Goal: Check status: Check status

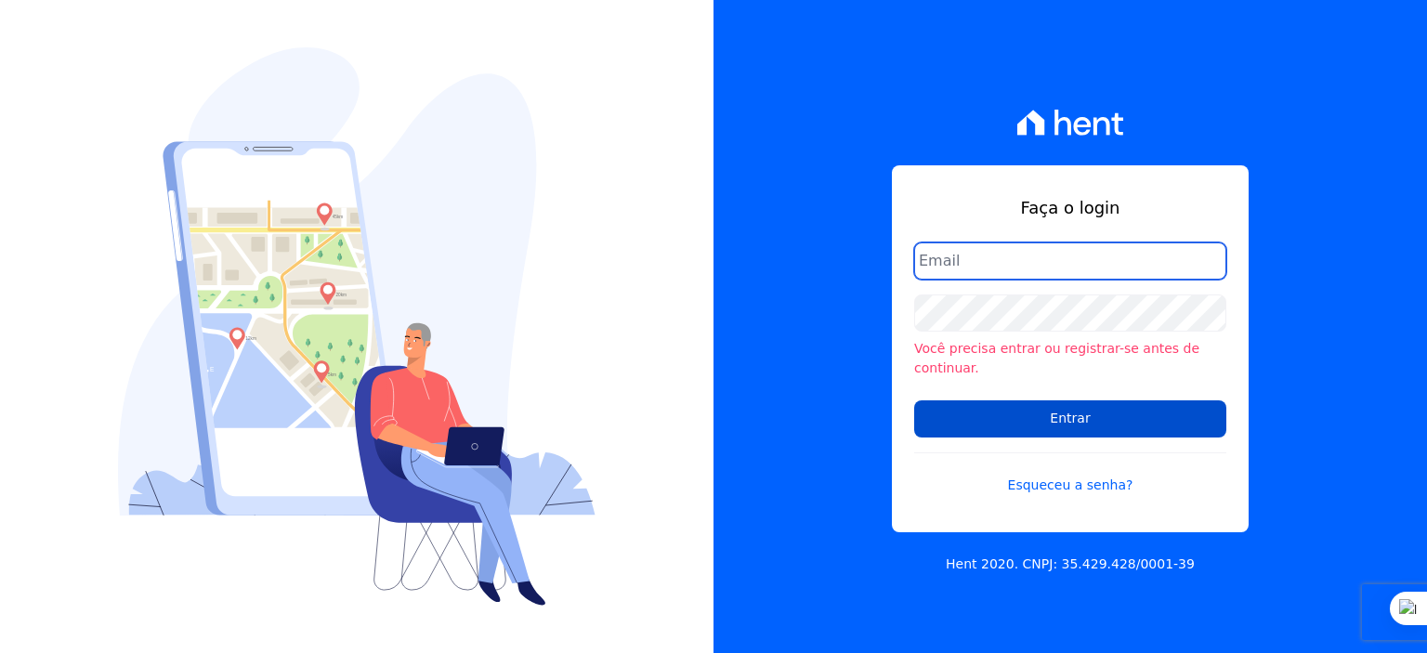
type input "rodrigo.villalva@grupozarin.com.br"
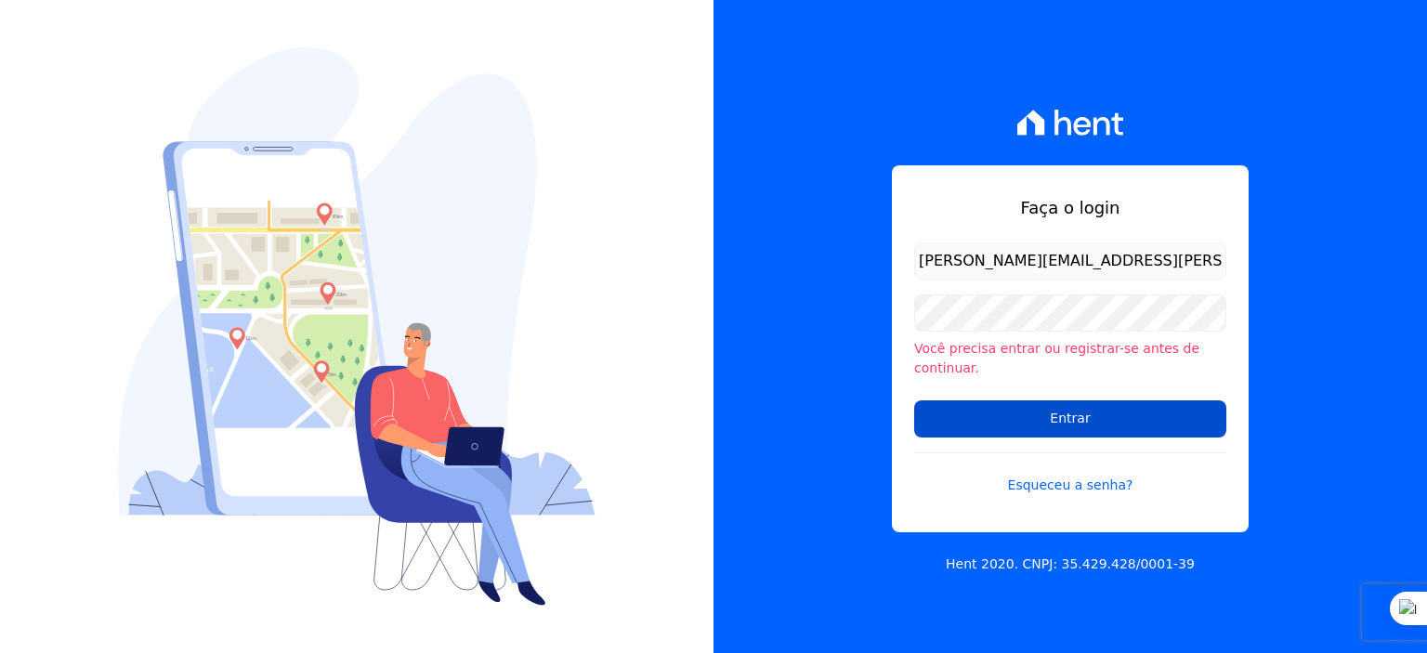
click at [1063, 410] on input "Entrar" at bounding box center [1070, 418] width 312 height 37
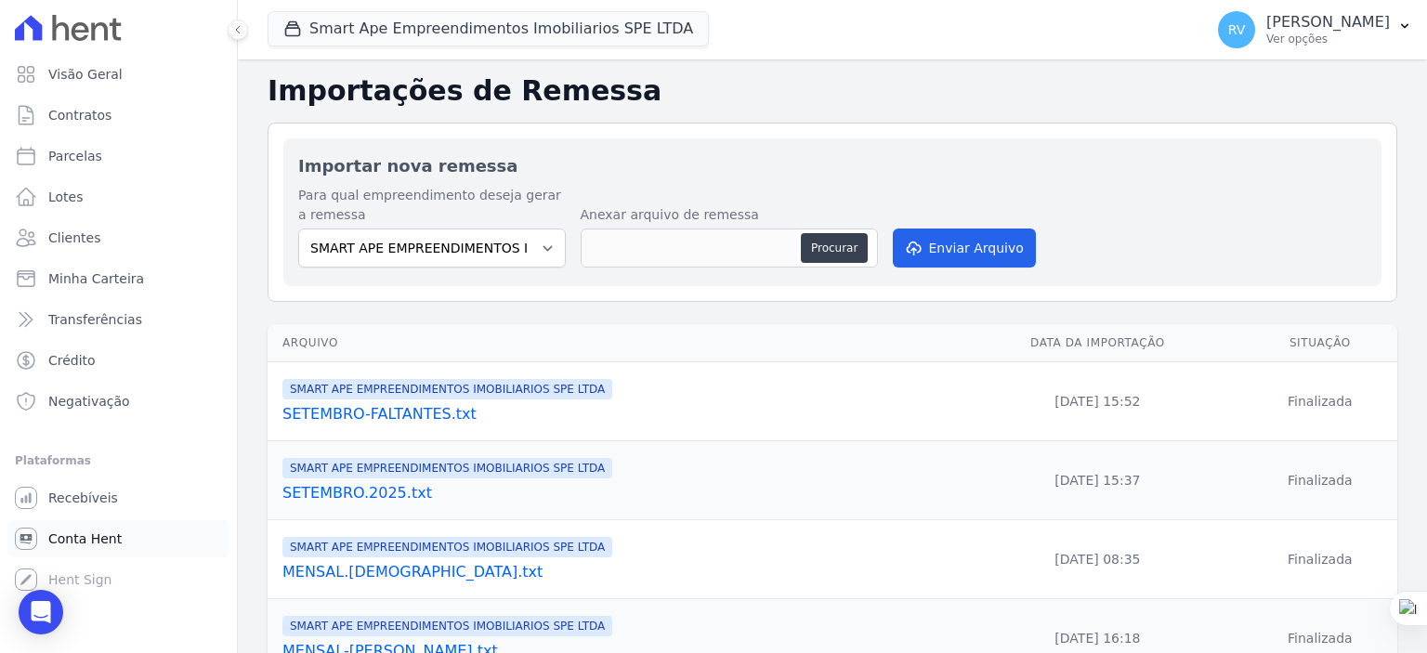
click at [73, 531] on span "Conta Hent" at bounding box center [84, 539] width 73 height 19
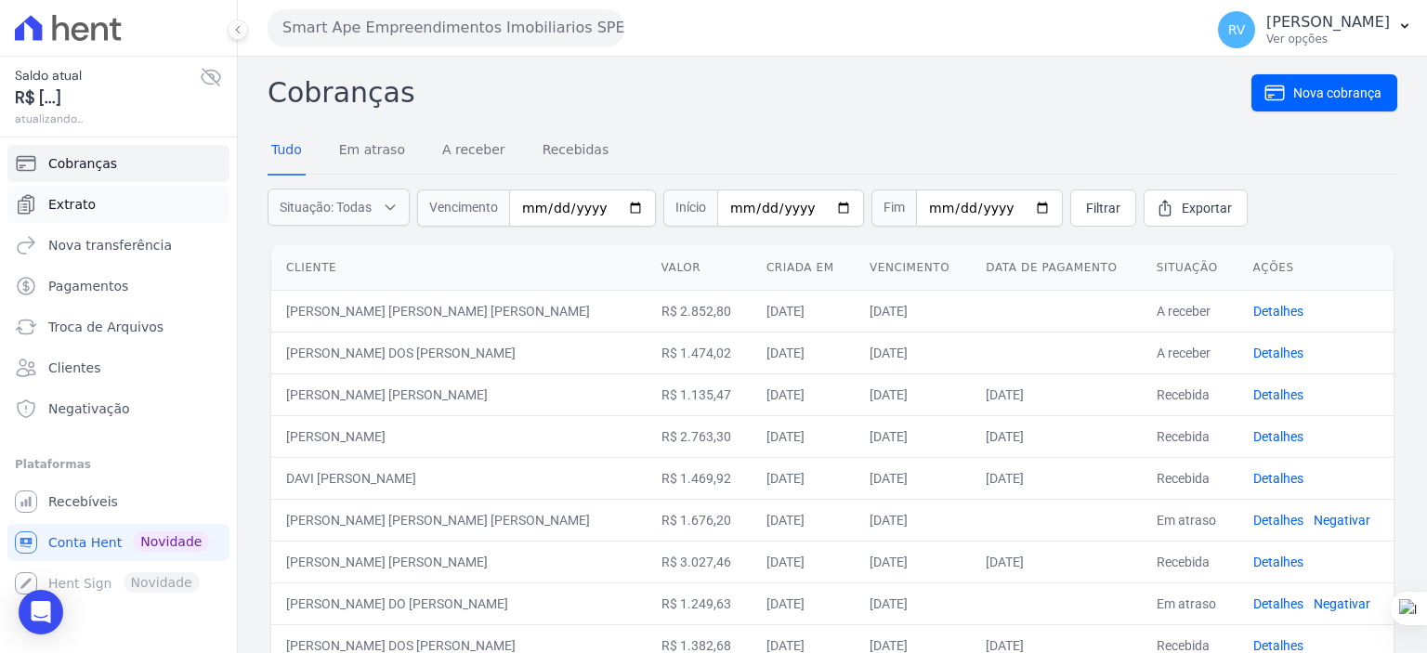
click at [86, 200] on span "Extrato" at bounding box center [71, 204] width 47 height 19
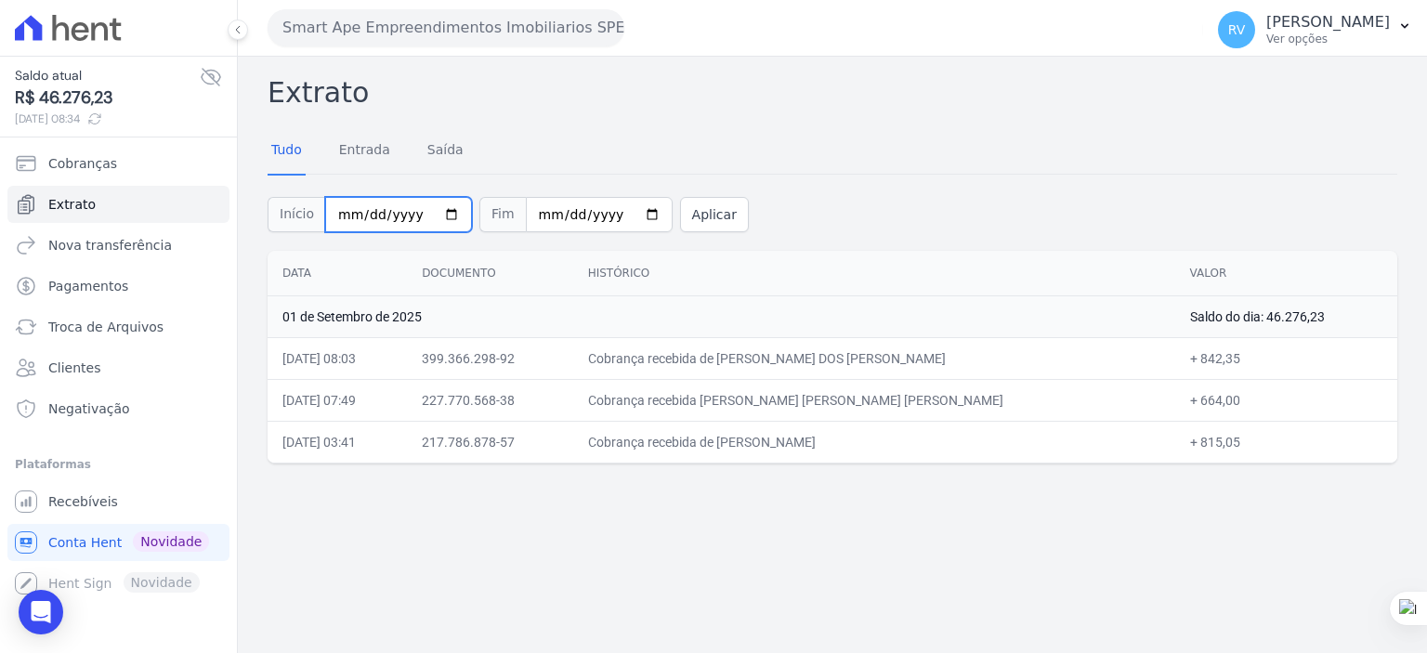
click at [446, 211] on input "2025-09-01" at bounding box center [398, 214] width 147 height 35
click at [440, 210] on input "2025-09-01" at bounding box center [398, 214] width 147 height 35
type input "2025-08-29"
click at [622, 216] on input "2025-09-01" at bounding box center [599, 214] width 147 height 35
type input "2025-08-29"
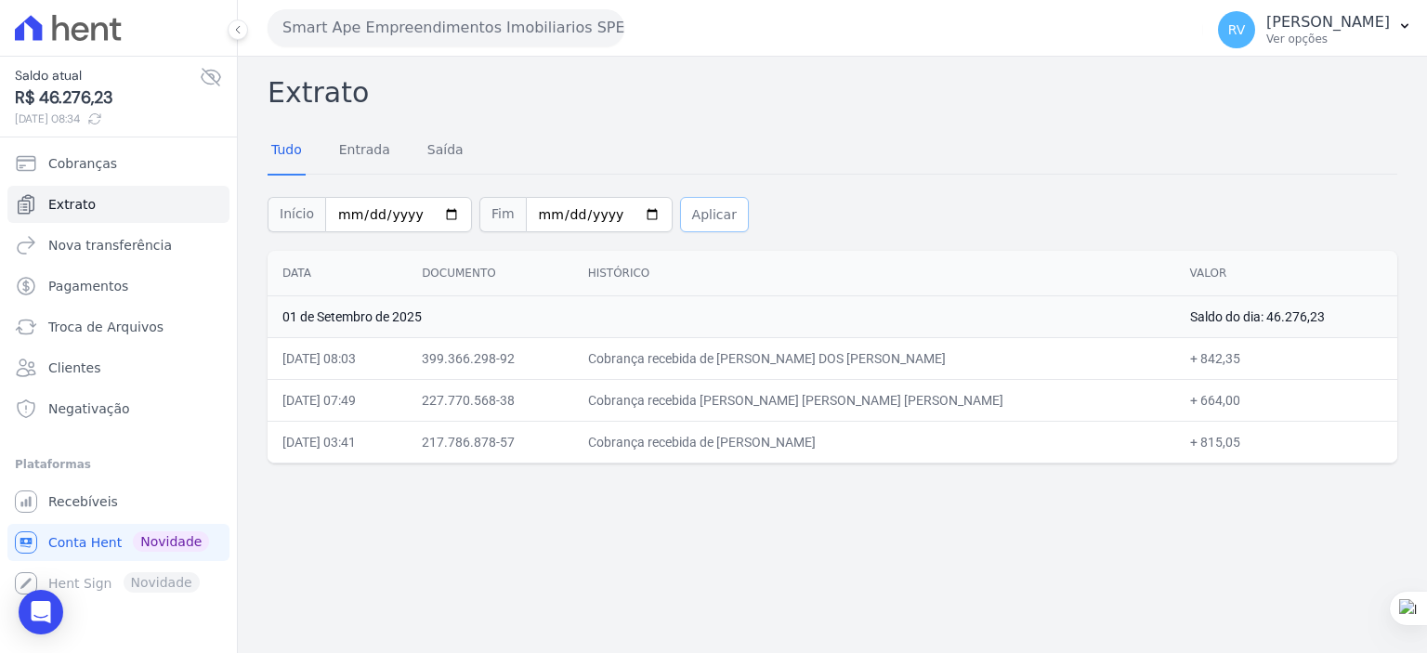
click at [681, 207] on button "Aplicar" at bounding box center [714, 214] width 69 height 35
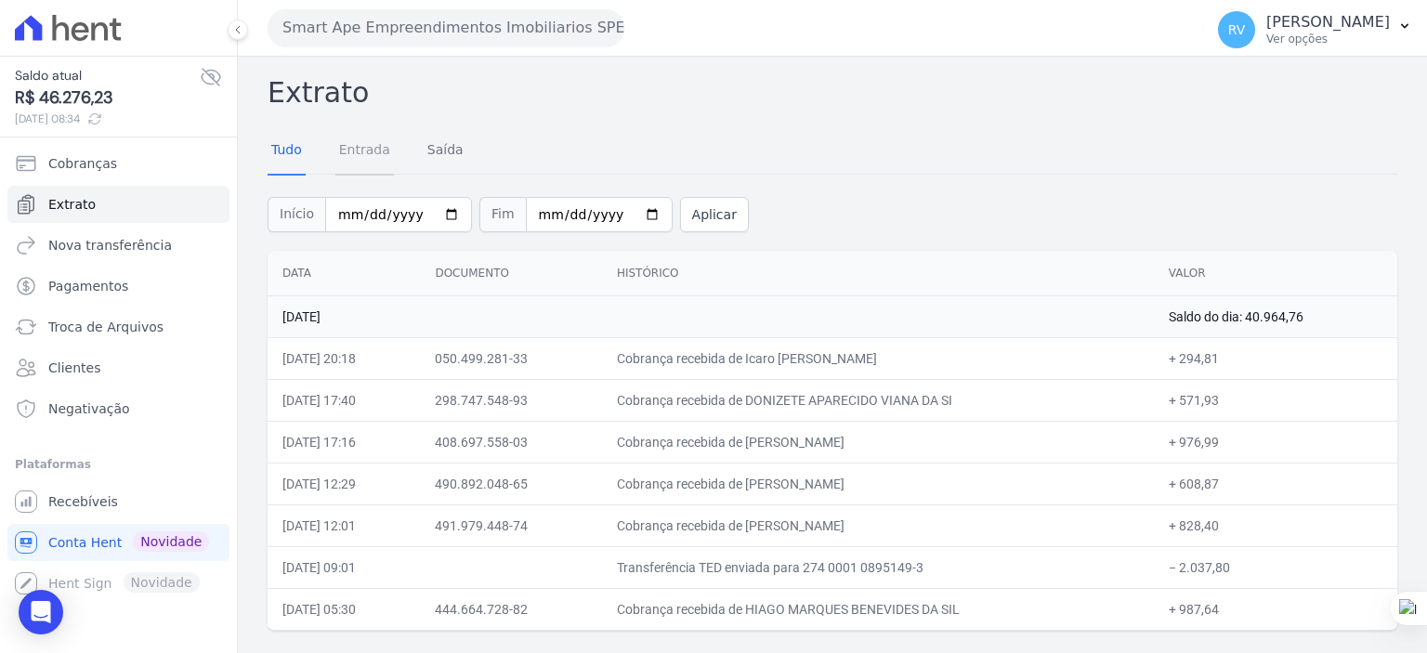
click at [356, 143] on link "Entrada" at bounding box center [364, 151] width 59 height 48
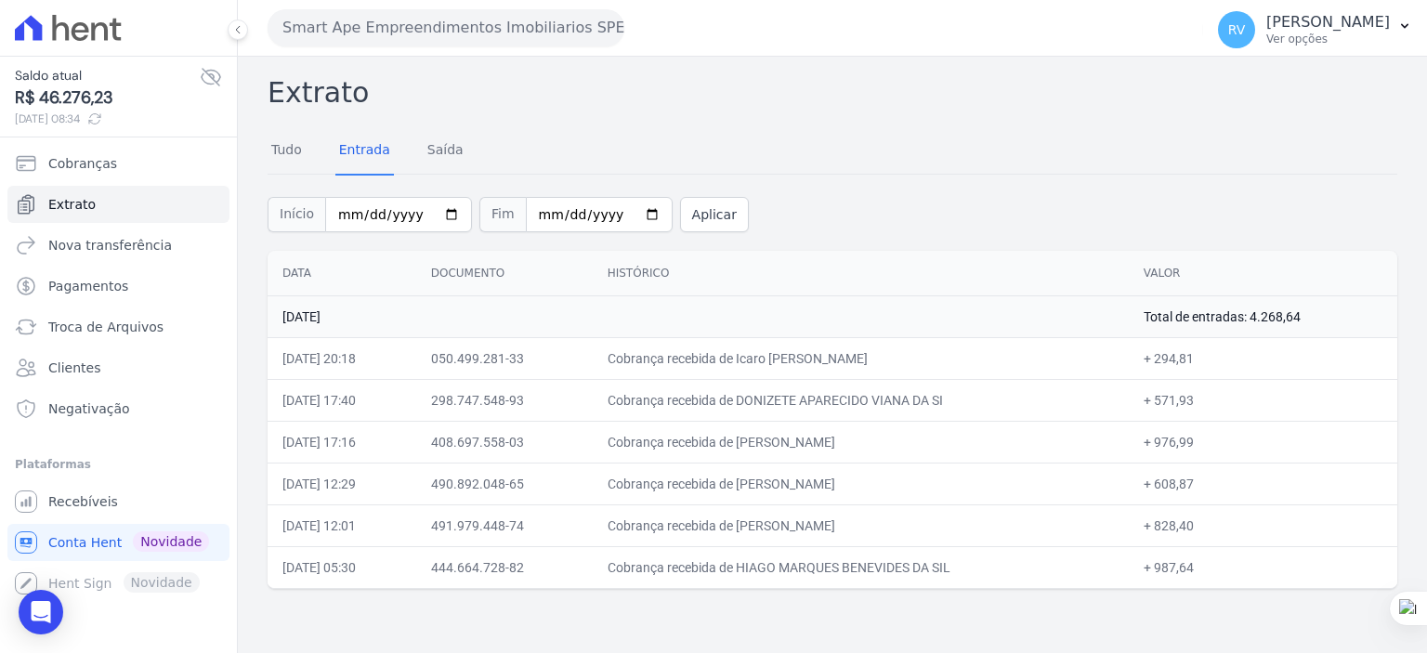
drag, startPoint x: 768, startPoint y: 355, endPoint x: 875, endPoint y: 357, distance: 106.9
click at [875, 357] on td "Cobrança recebida de Icaro Fernando Sardeli" at bounding box center [861, 358] width 536 height 42
copy td "Icaro Fernando Sar"
drag, startPoint x: 1166, startPoint y: 356, endPoint x: 1203, endPoint y: 357, distance: 37.2
click at [1203, 357] on td "+ 294,81" at bounding box center [1263, 358] width 269 height 42
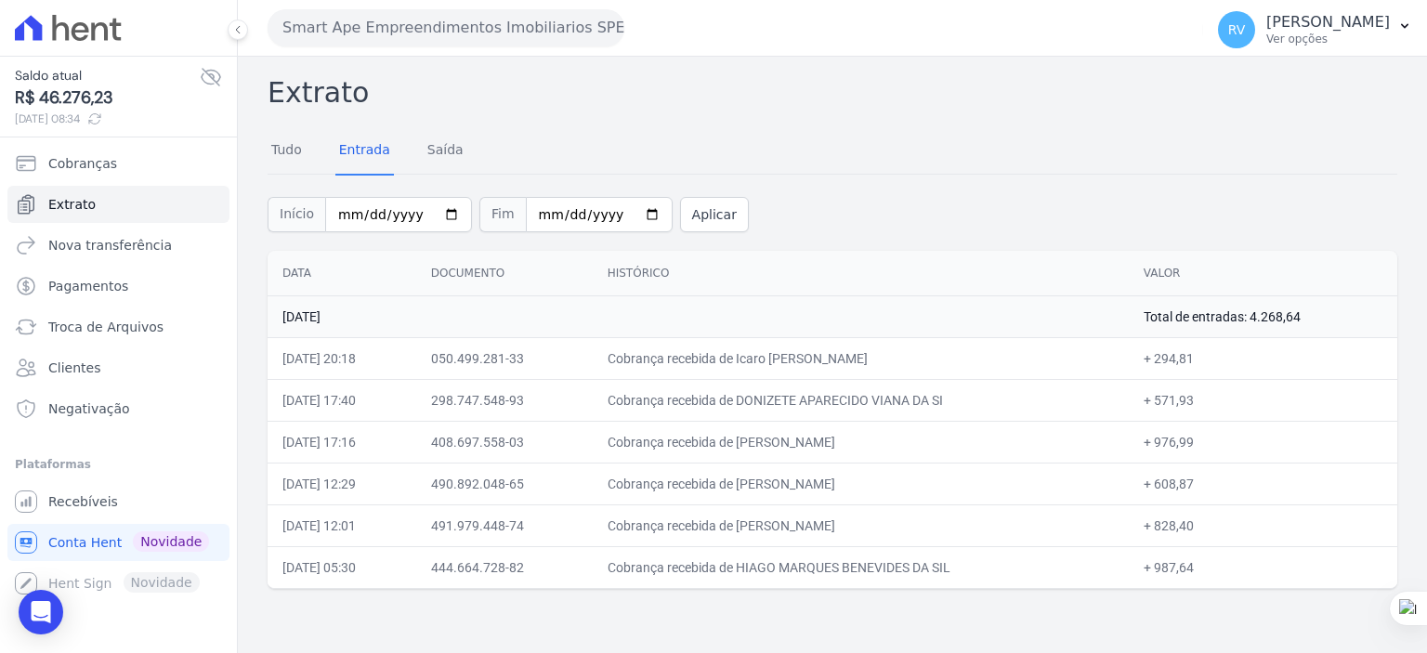
copy td "294,81"
drag, startPoint x: 768, startPoint y: 394, endPoint x: 929, endPoint y: 394, distance: 161.7
click at [929, 394] on td "Cobrança recebida de DONIZETE APARECIDO VIANA DA SI" at bounding box center [861, 400] width 536 height 42
copy td "DONIZETE APARECIDO VIAN"
drag, startPoint x: 1165, startPoint y: 402, endPoint x: 1346, endPoint y: 417, distance: 181.8
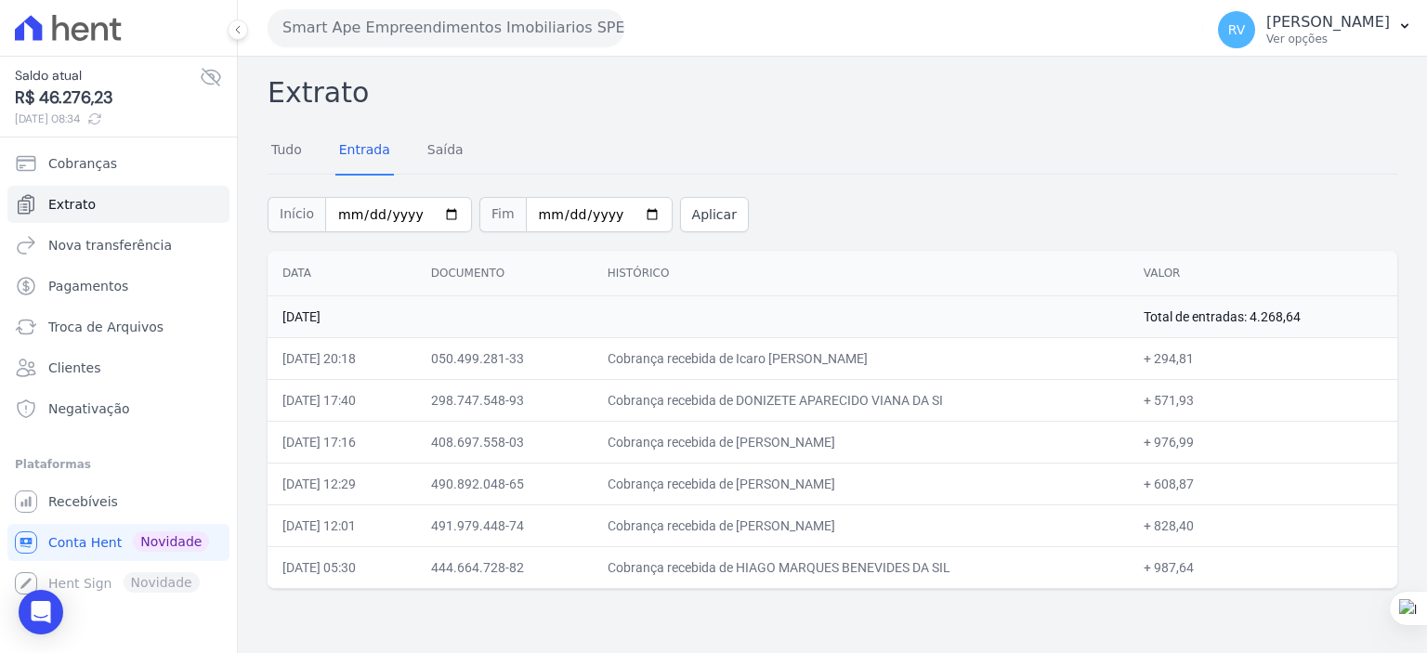
click at [1204, 401] on td "+ 571,93" at bounding box center [1263, 400] width 269 height 42
copy td "571,93"
drag, startPoint x: 767, startPoint y: 441, endPoint x: 923, endPoint y: 434, distance: 156.3
click at [923, 434] on td "Cobrança recebida de JOAO BATISTA REIS DA COSTA" at bounding box center [861, 442] width 536 height 42
copy td "JOAO BATISTA REIS DA CO"
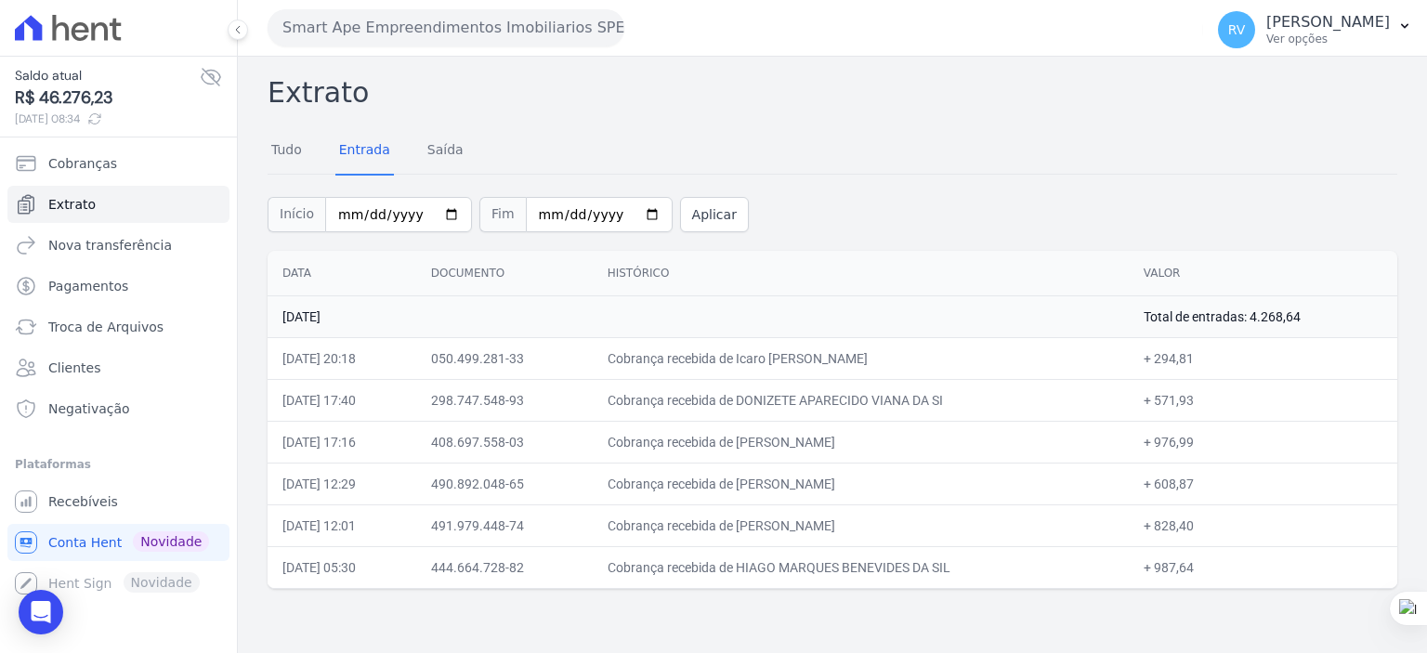
drag, startPoint x: 1166, startPoint y: 441, endPoint x: 1203, endPoint y: 442, distance: 37.2
click at [1203, 442] on td "+ 976,99" at bounding box center [1263, 442] width 269 height 42
copy td "976,99"
drag, startPoint x: 769, startPoint y: 484, endPoint x: 908, endPoint y: 480, distance: 138.5
click at [909, 481] on td "Cobrança recebida de KARINA RODRIGUES BATISTA" at bounding box center [861, 484] width 536 height 42
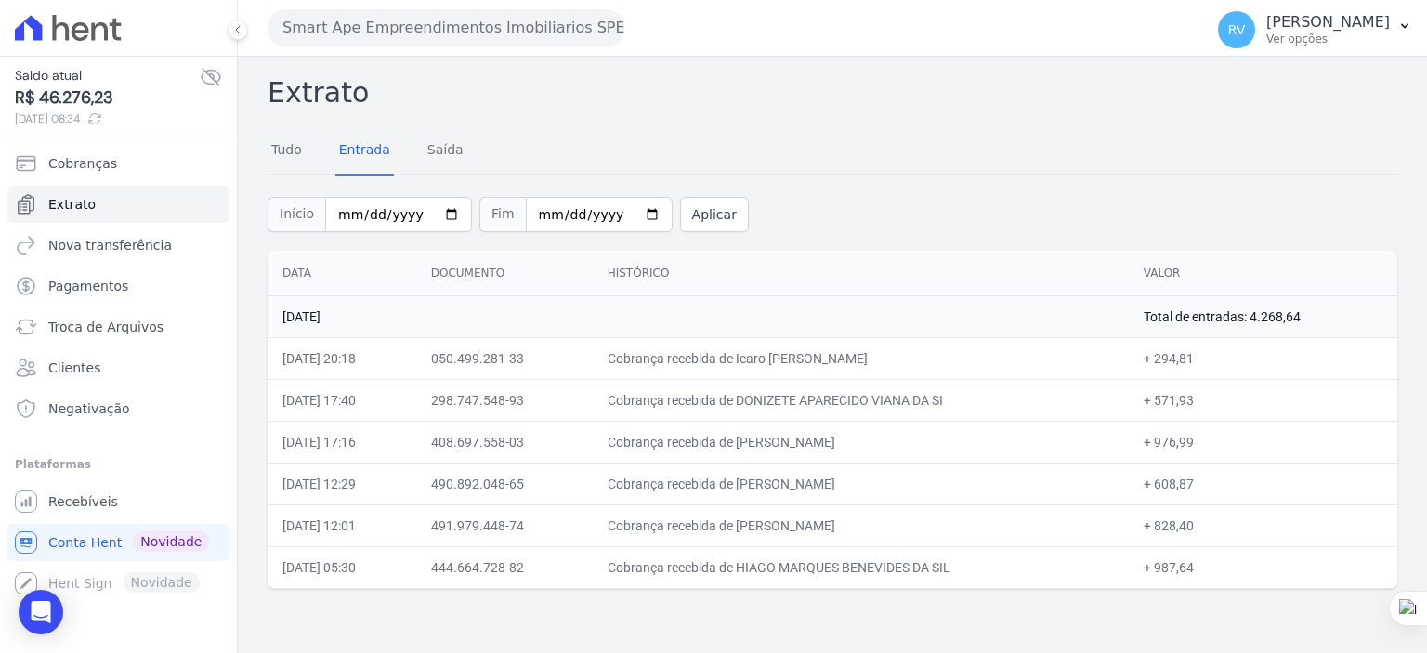
copy td "KARINA RODRIGUES BA"
drag, startPoint x: 1167, startPoint y: 484, endPoint x: 1201, endPoint y: 484, distance: 34.4
click at [1201, 484] on td "+ 608,87" at bounding box center [1263, 484] width 269 height 42
copy td "608,87"
drag, startPoint x: 767, startPoint y: 526, endPoint x: 906, endPoint y: 521, distance: 139.5
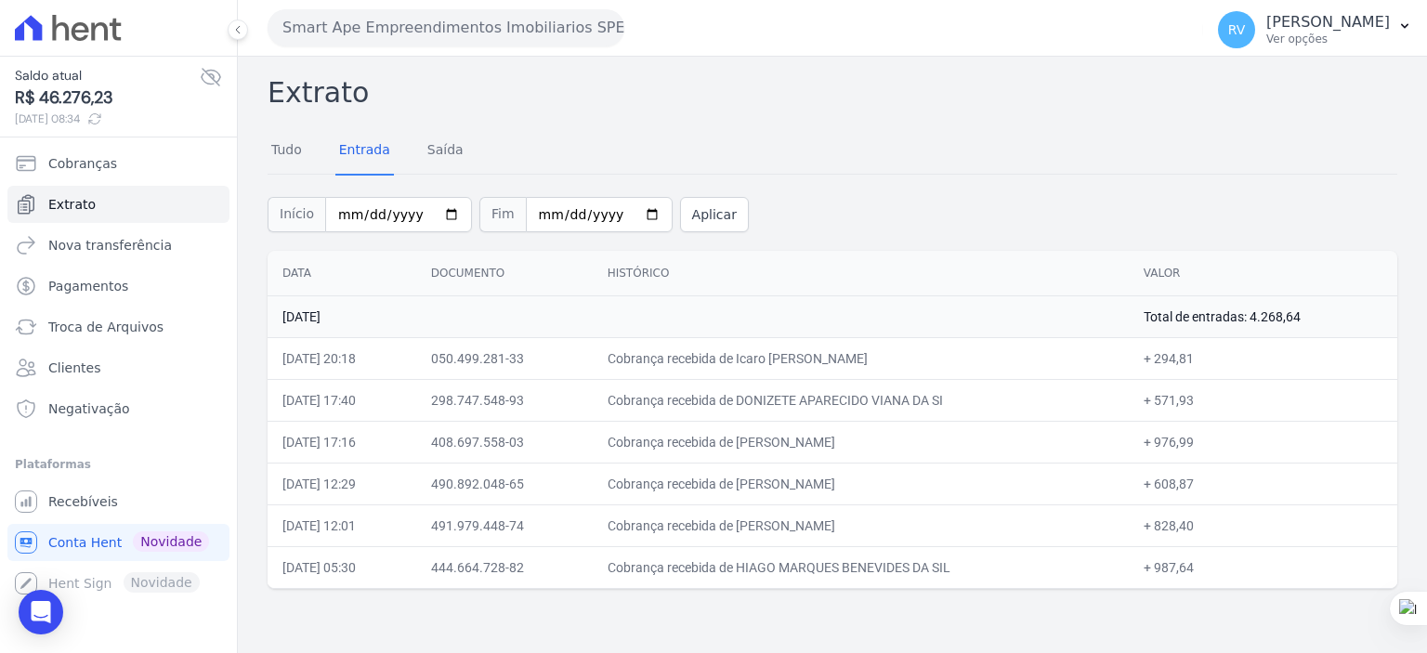
click at [906, 521] on td "Cobrança recebida de LUCAS ROCHA VARELLA" at bounding box center [861, 526] width 536 height 42
copy td "LUCAS ROCHA VARELL"
drag, startPoint x: 1165, startPoint y: 526, endPoint x: 1201, endPoint y: 526, distance: 36.2
click at [1201, 526] on td "+ 828,40" at bounding box center [1263, 526] width 269 height 42
copy td "828,40"
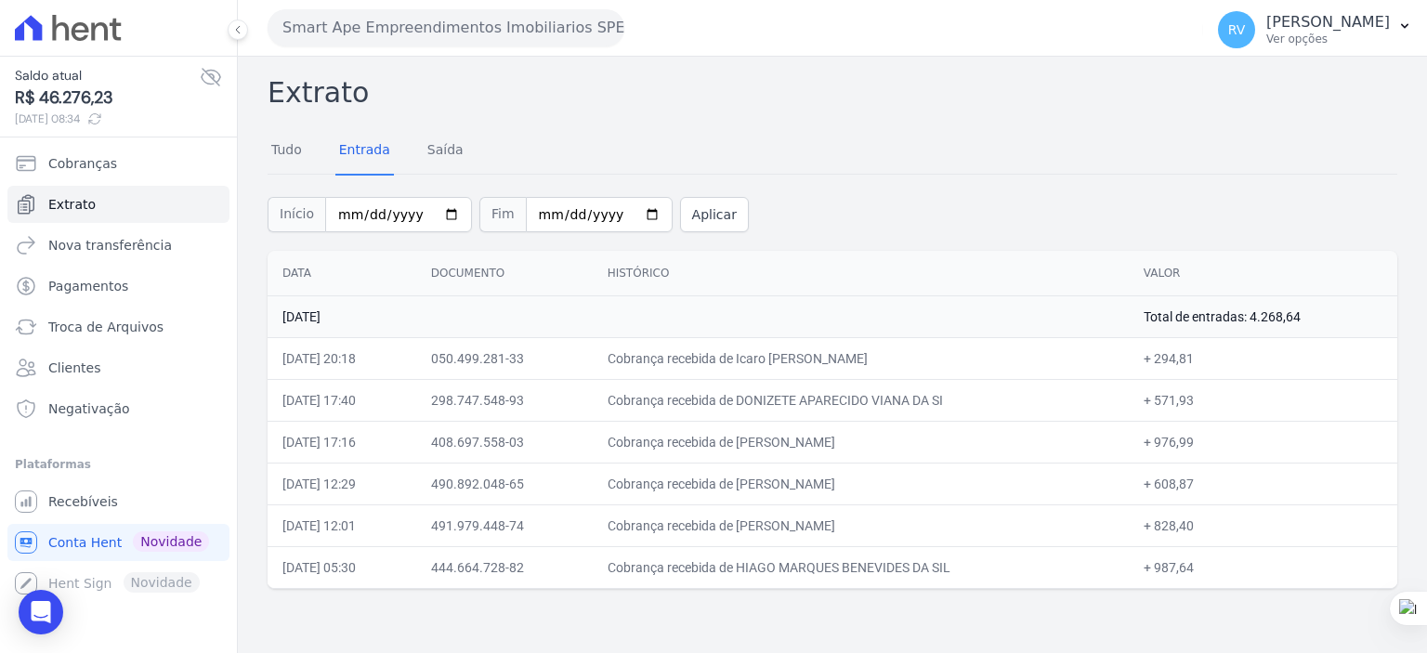
drag, startPoint x: 768, startPoint y: 568, endPoint x: 912, endPoint y: 575, distance: 143.3
click at [912, 575] on td "Cobrança recebida de HIAGO MARQUES BENEVIDES DA SIL" at bounding box center [861, 567] width 536 height 42
drag, startPoint x: 1168, startPoint y: 571, endPoint x: 1202, endPoint y: 571, distance: 34.4
click at [1202, 571] on td "+ 987,64" at bounding box center [1263, 567] width 269 height 42
drag, startPoint x: 1255, startPoint y: 321, endPoint x: 1305, endPoint y: 319, distance: 49.3
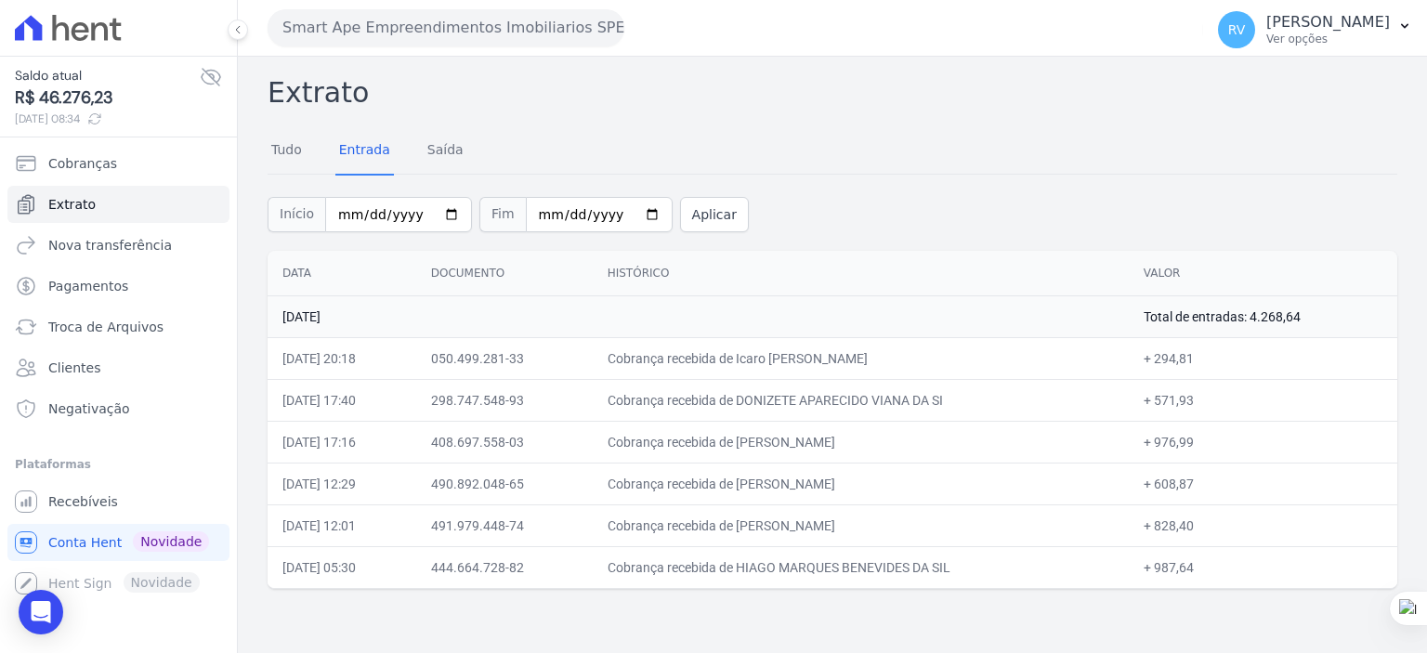
click at [1305, 319] on td "Total de entradas: 4.268,64" at bounding box center [1263, 316] width 269 height 42
click at [440, 210] on input "2025-08-29" at bounding box center [398, 214] width 147 height 35
type input "2025-08-30"
click at [624, 209] on input "2025-08-29" at bounding box center [599, 214] width 147 height 35
type input "2025-08-30"
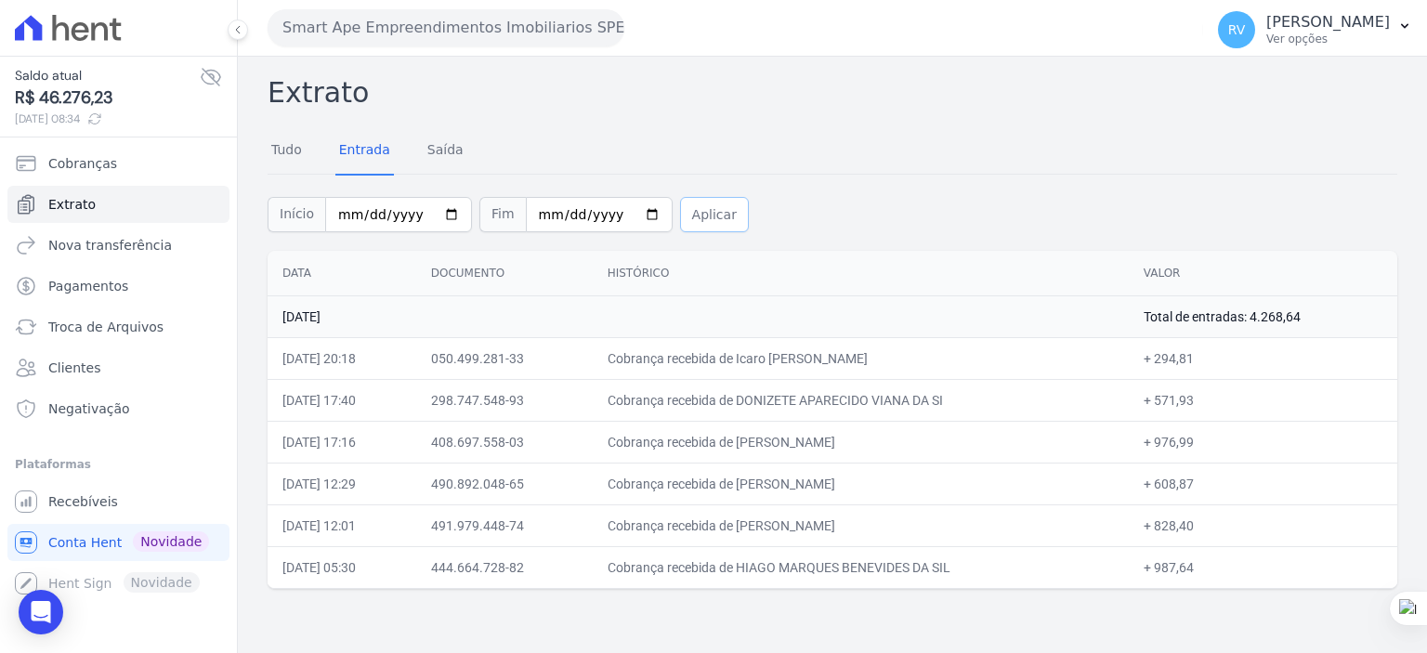
click at [688, 213] on button "Aplicar" at bounding box center [714, 214] width 69 height 35
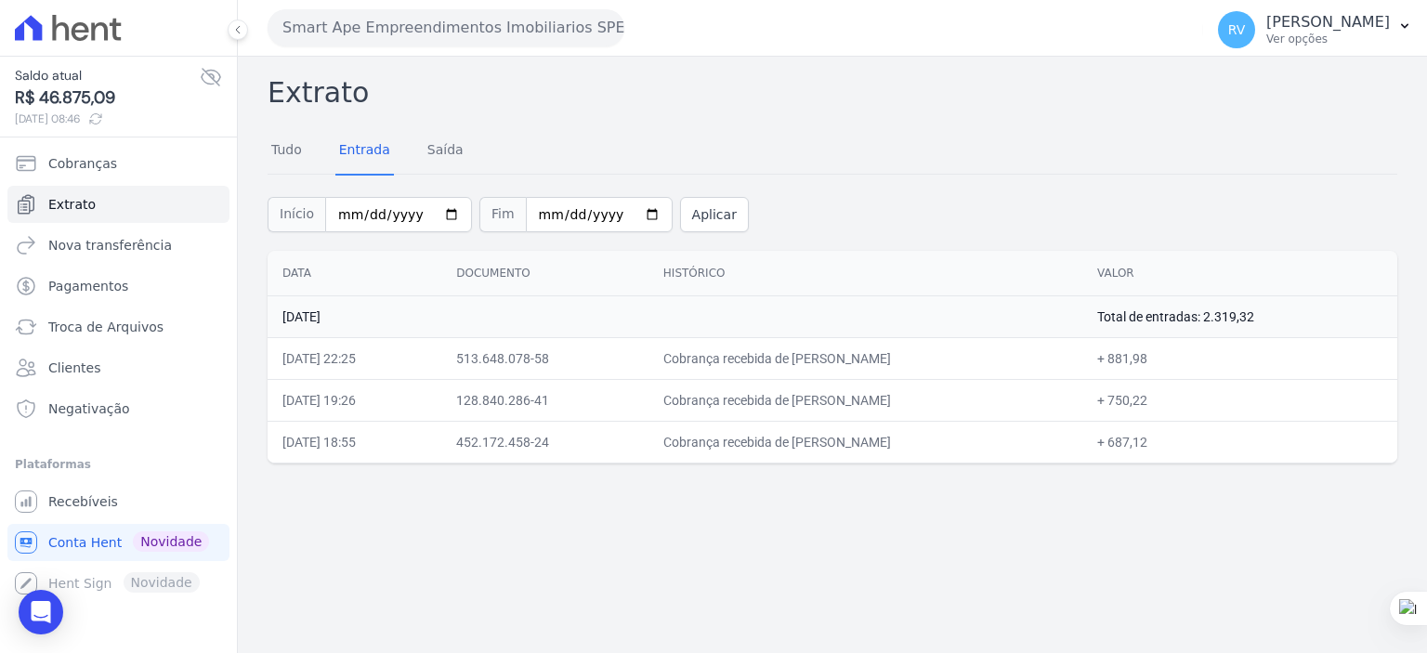
drag, startPoint x: 763, startPoint y: 359, endPoint x: 924, endPoint y: 348, distance: 161.1
click at [924, 348] on td "Cobrança recebida de LAVINIA FERREIRA DE CARVALHO" at bounding box center [866, 358] width 434 height 42
copy td "LAVINIA FERREIRA DE CARV"
drag, startPoint x: 1170, startPoint y: 361, endPoint x: 1207, endPoint y: 364, distance: 37.4
click at [1207, 364] on td "+ 881,98" at bounding box center [1240, 358] width 315 height 42
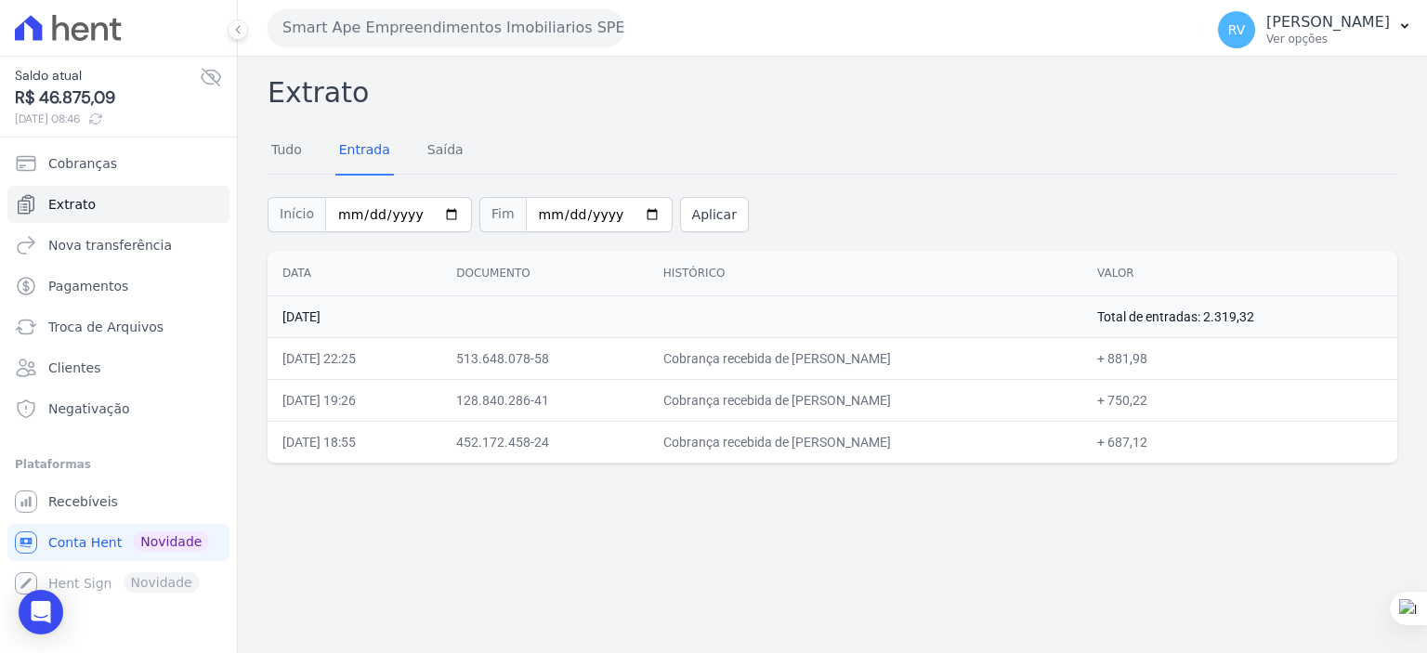
copy td "881,98"
drag, startPoint x: 787, startPoint y: 401, endPoint x: 950, endPoint y: 411, distance: 162.9
click at [950, 411] on td "Cobrança recebida de MARCOS NATANAEL MENDES DE OLIV" at bounding box center [866, 400] width 434 height 42
copy td "MARCOS NATANAEL MENDES D"
drag, startPoint x: 1171, startPoint y: 398, endPoint x: 1206, endPoint y: 400, distance: 35.4
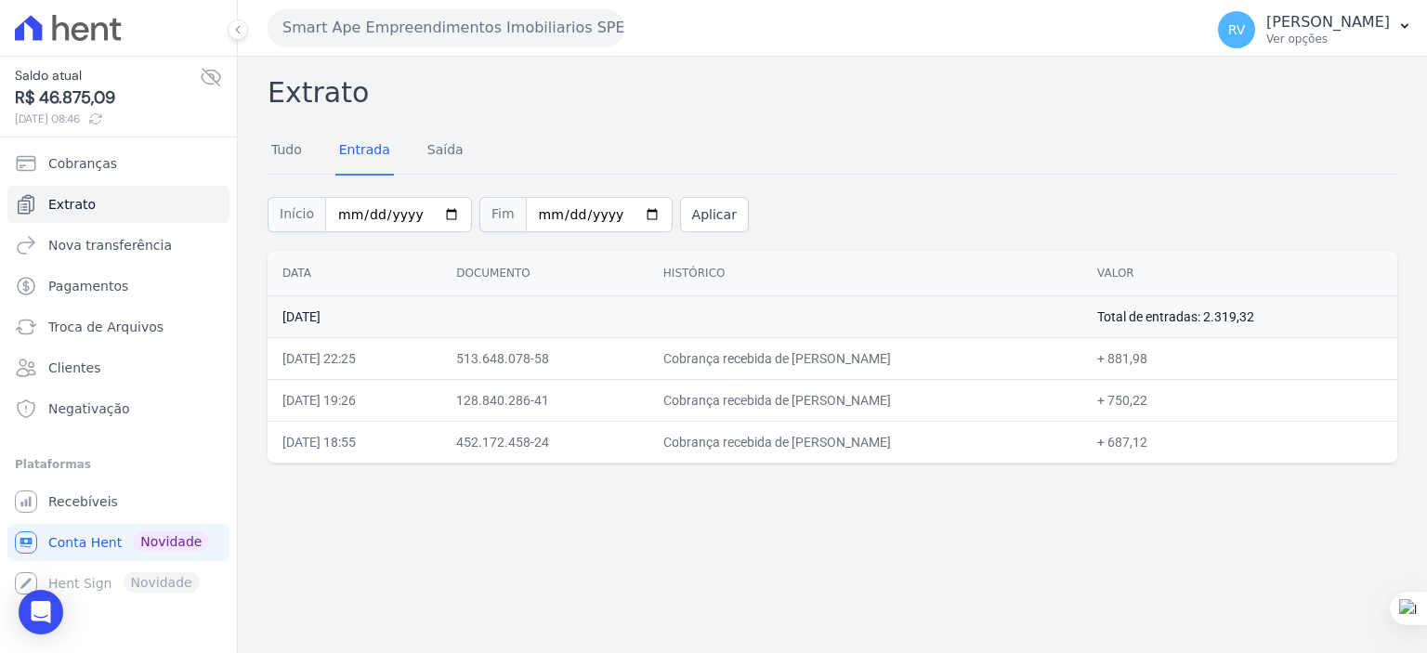
click at [1206, 400] on td "+ 750,22" at bounding box center [1240, 400] width 315 height 42
copy td "750,22"
drag, startPoint x: 782, startPoint y: 443, endPoint x: 913, endPoint y: 441, distance: 131.0
click at [913, 441] on td "Cobrança recebida de DANIEL FELIX STEVANATTO" at bounding box center [866, 442] width 434 height 42
copy td "DANIEL FELIX STEVANAT"
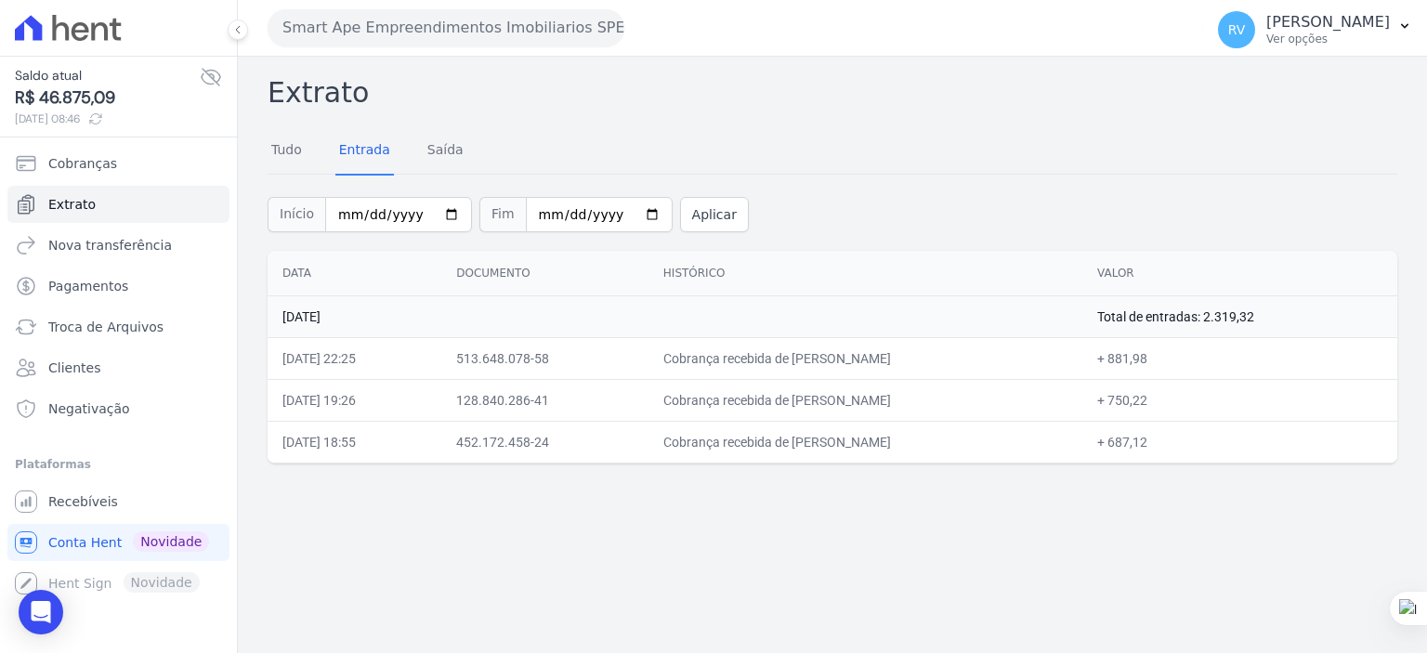
drag, startPoint x: 1169, startPoint y: 438, endPoint x: 1209, endPoint y: 441, distance: 40.1
click at [1209, 441] on td "+ 687,12" at bounding box center [1240, 442] width 315 height 42
copy td "687,12"
drag, startPoint x: 1320, startPoint y: 312, endPoint x: 1267, endPoint y: 329, distance: 55.5
click at [1267, 329] on td "Total de entradas: 2.319,32" at bounding box center [1240, 316] width 315 height 42
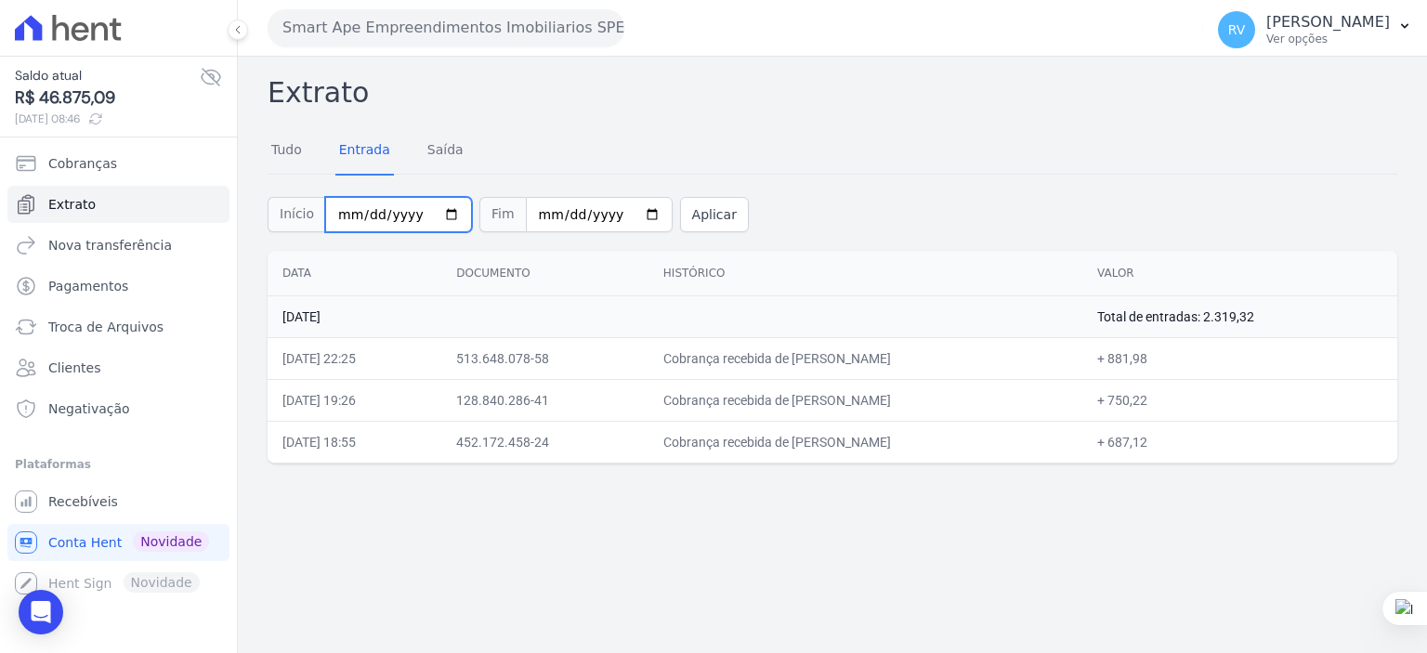
click at [445, 211] on input "2025-08-30" at bounding box center [398, 214] width 147 height 35
type input "[DATE]"
drag, startPoint x: 631, startPoint y: 215, endPoint x: 623, endPoint y: 226, distance: 13.4
click at [631, 214] on input "2025-08-30" at bounding box center [599, 214] width 147 height 35
type input "[DATE]"
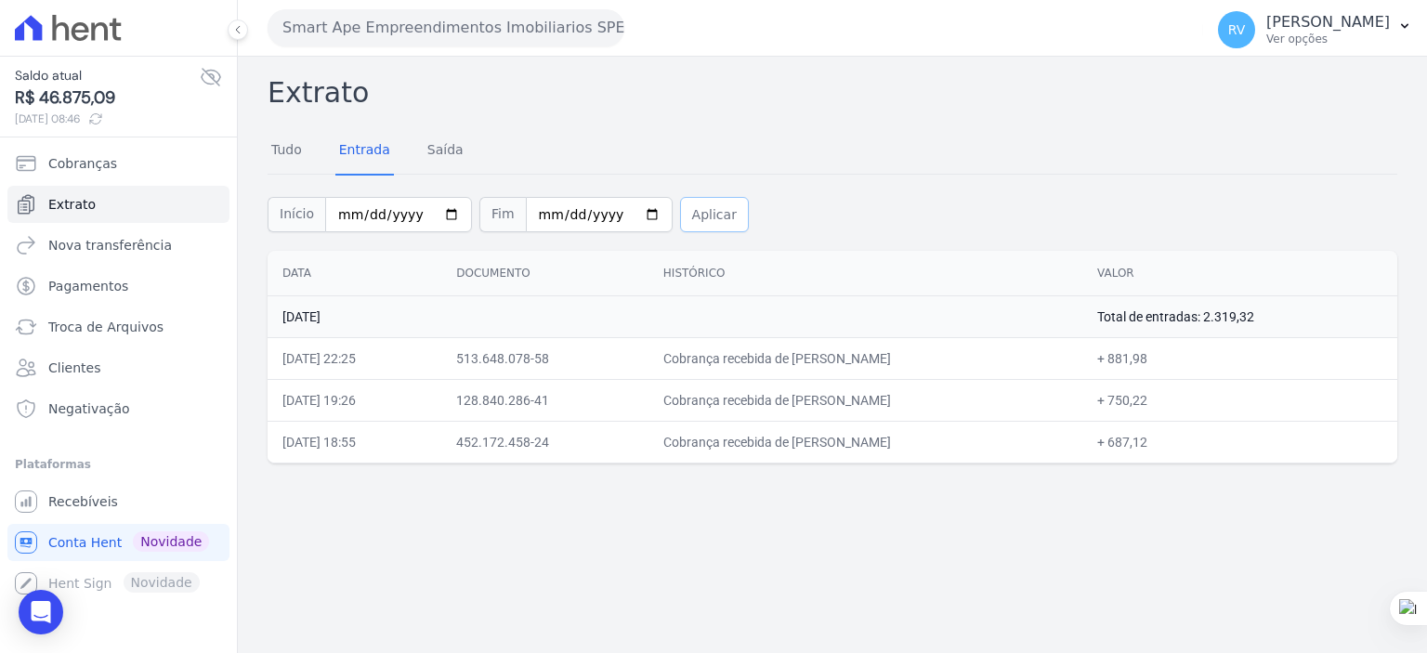
click at [681, 212] on button "Aplicar" at bounding box center [714, 214] width 69 height 35
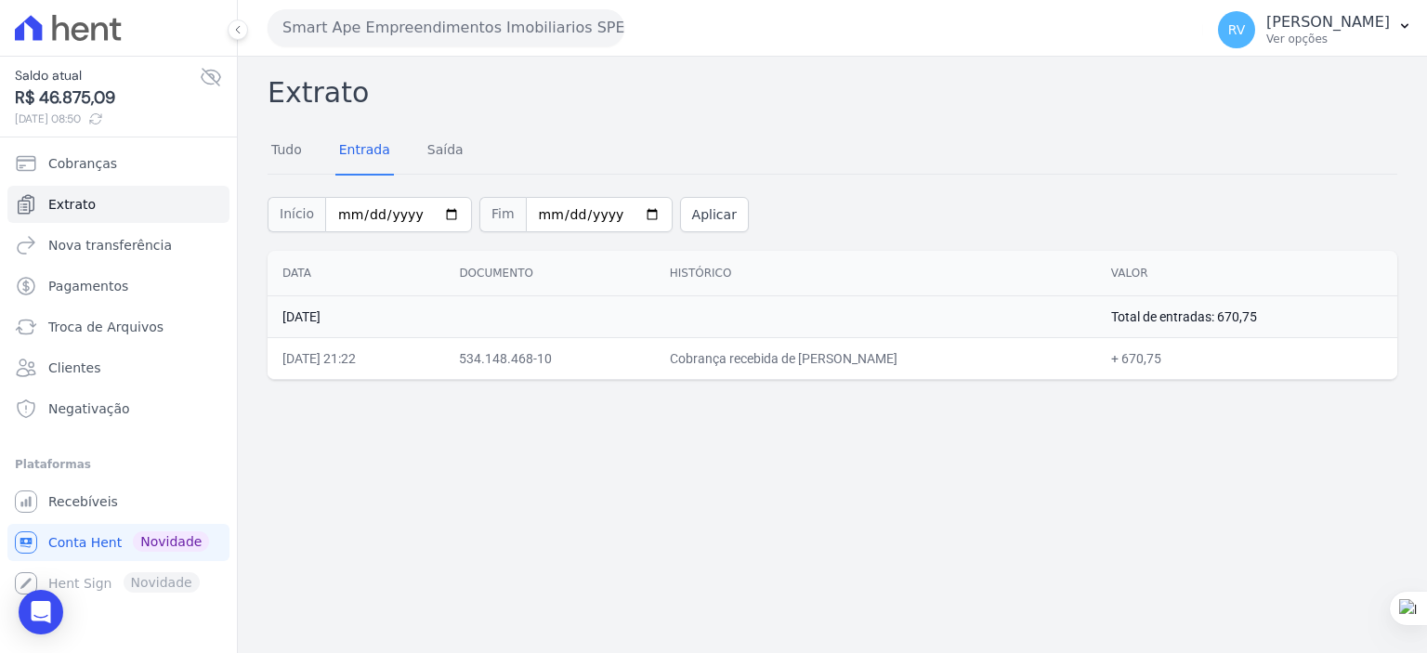
drag, startPoint x: 783, startPoint y: 359, endPoint x: 914, endPoint y: 363, distance: 131.1
click at [914, 363] on td "Cobrança recebida de [PERSON_NAME]" at bounding box center [875, 358] width 441 height 42
drag, startPoint x: 1174, startPoint y: 360, endPoint x: 1209, endPoint y: 358, distance: 35.4
click at [1209, 358] on td "+ 670,75" at bounding box center [1246, 358] width 301 height 42
copy td "670,75"
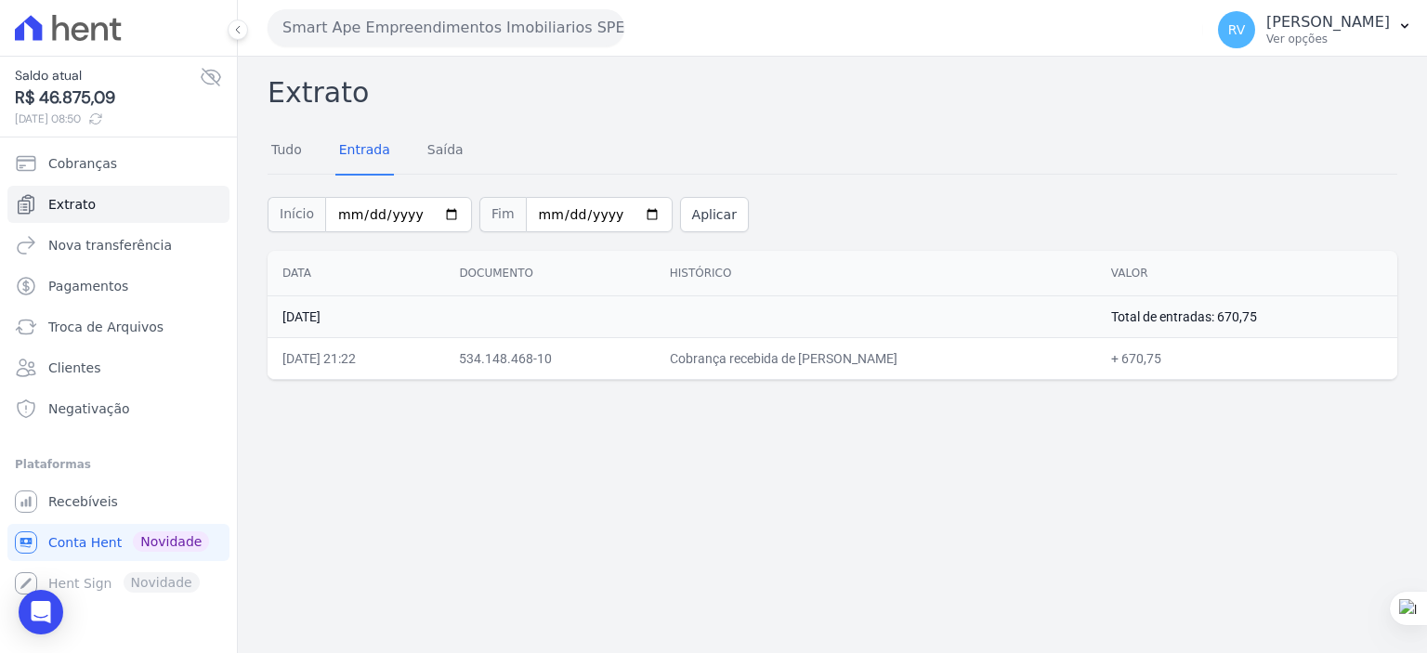
click at [649, 462] on div "Extrato Tudo Entrada [GEOGRAPHIC_DATA] Início [DATE] Fim [DATE] Aplicar Data Do…" at bounding box center [832, 355] width 1189 height 597
click at [556, 580] on div "Extrato Tudo Entrada [GEOGRAPHIC_DATA] Início [DATE] Fim [DATE] Aplicar Data Do…" at bounding box center [832, 355] width 1189 height 597
